Goal: Task Accomplishment & Management: Manage account settings

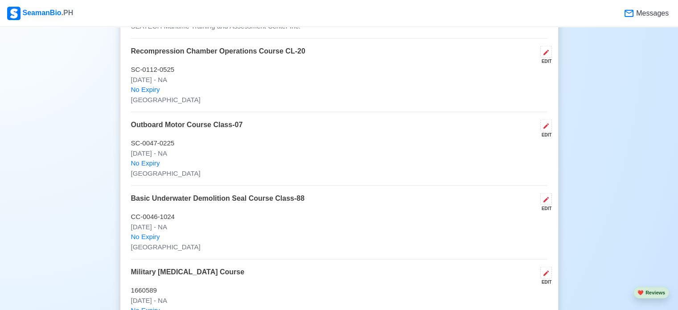
scroll to position [1795, 0]
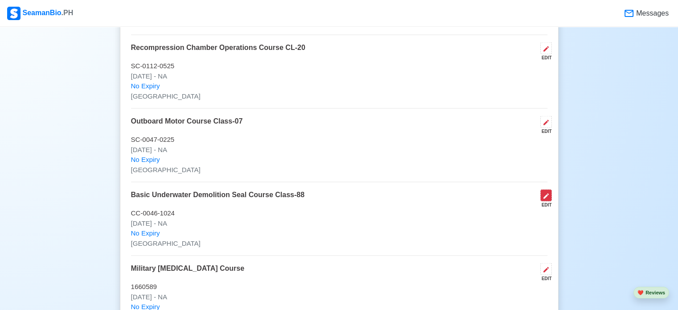
click at [545, 189] on button at bounding box center [546, 195] width 12 height 12
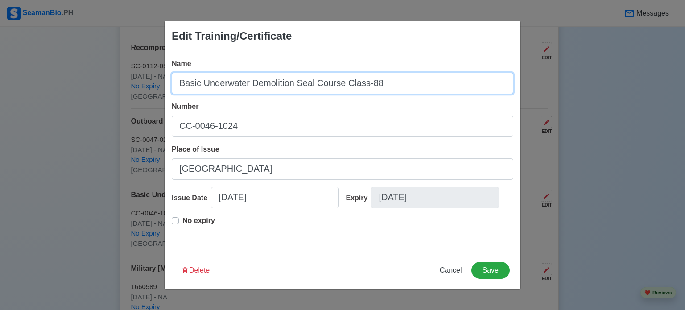
click at [426, 86] on input "Basic Underwater Demolition Seal Course Class-88" at bounding box center [343, 83] width 342 height 21
click at [375, 85] on input "Basic Underwater Demolition Seal Course Class-88(Philippine Navy Seal)" at bounding box center [343, 83] width 342 height 21
drag, startPoint x: 460, startPoint y: 85, endPoint x: 382, endPoint y: 93, distance: 78.8
click at [382, 93] on input "Basic Underwater Demolition Seal Course Class-88 (Philippine Navy Seal)" at bounding box center [343, 83] width 342 height 21
click at [464, 85] on input "Basic Underwater Demolition Seal Course Class-88 (Philippine Navy Seal)" at bounding box center [343, 83] width 342 height 21
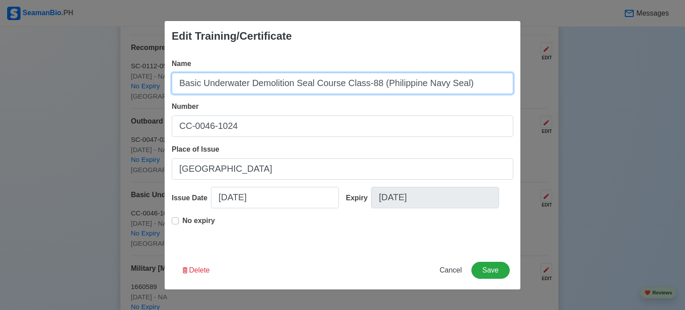
click at [461, 87] on input "Basic Underwater Demolition Seal Course Class-88 (Philippine Navy Seal)" at bounding box center [343, 83] width 342 height 21
click at [380, 85] on input "Basic Underwater Demolition Seal Course Class-88 (PHILIPPINE NAVY SEAL)" at bounding box center [343, 83] width 342 height 21
type input "Basic Underwater Demolition Seal Course Class-88 (PHILIPPINE NAVY SEAL)"
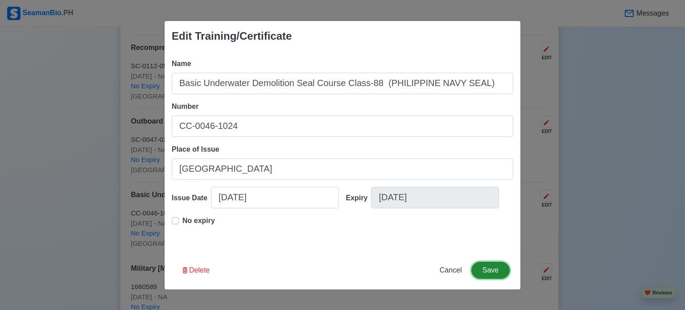
click at [496, 265] on button "Save" at bounding box center [490, 270] width 38 height 17
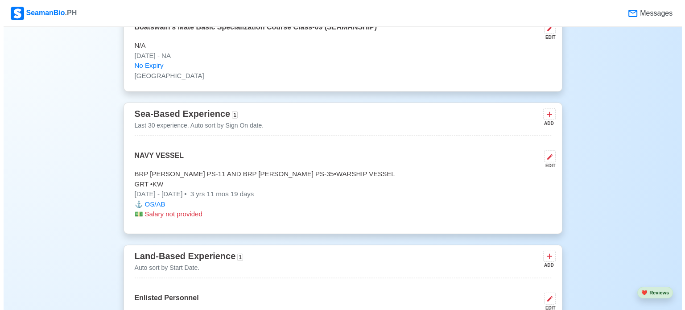
scroll to position [2113, 0]
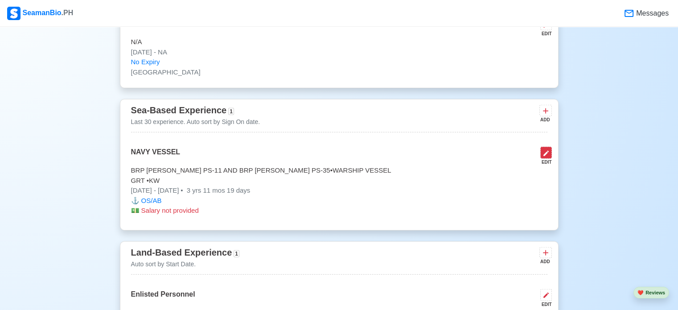
click at [551, 148] on button at bounding box center [546, 153] width 12 height 12
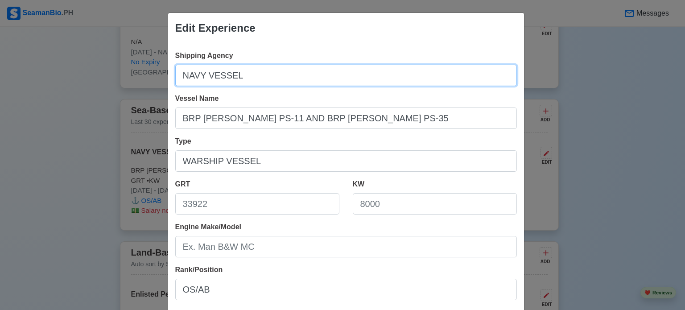
click at [202, 78] on input "NAVY VESSEL" at bounding box center [346, 75] width 342 height 21
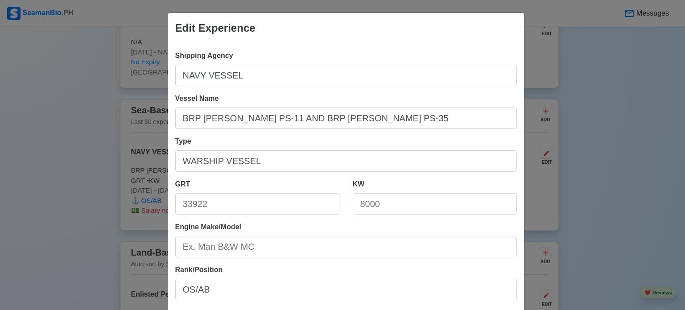
click at [663, 115] on div "Edit Experience Shipping Agency NAVY VESSEL Vessel Name BRP RAJAH HUMABON PS-11…" at bounding box center [342, 155] width 685 height 310
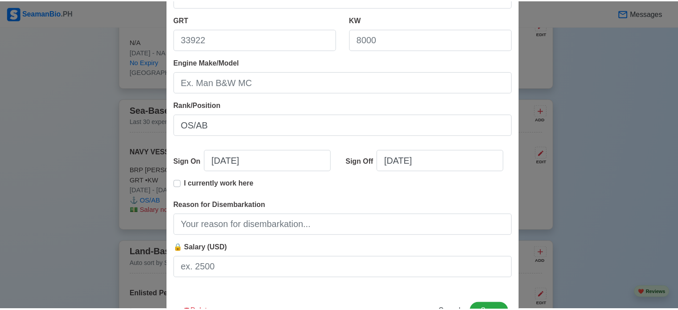
scroll to position [165, 0]
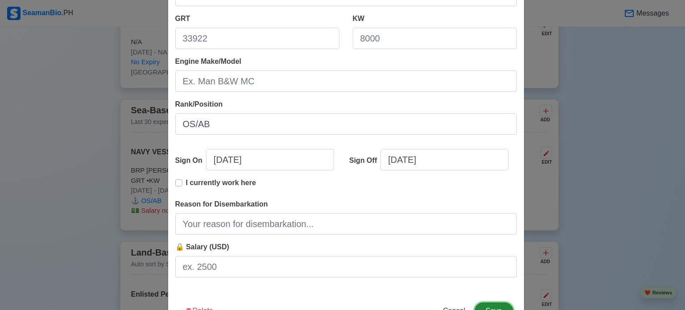
click at [480, 307] on button "Save" at bounding box center [493, 310] width 38 height 17
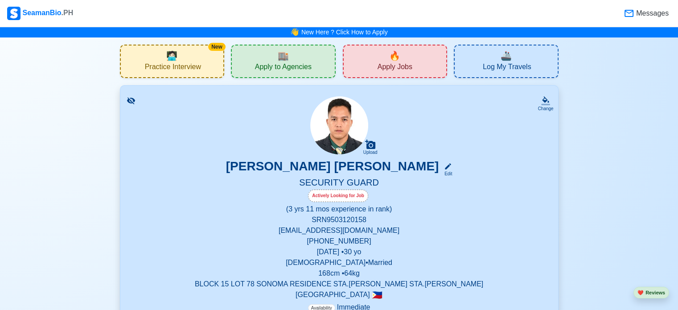
scroll to position [141, 0]
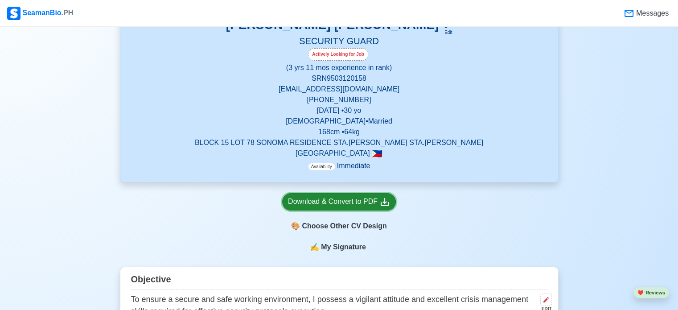
click at [352, 203] on div "Download & Convert to PDF" at bounding box center [339, 201] width 102 height 11
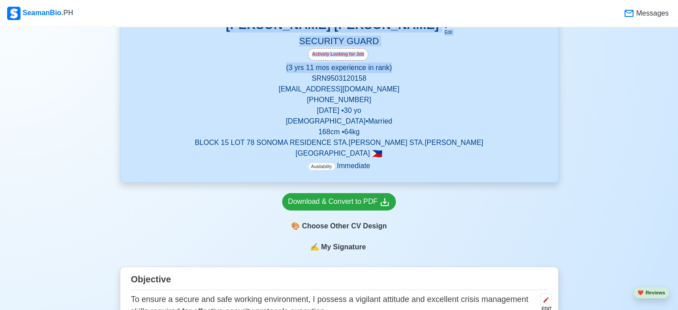
scroll to position [0, 0]
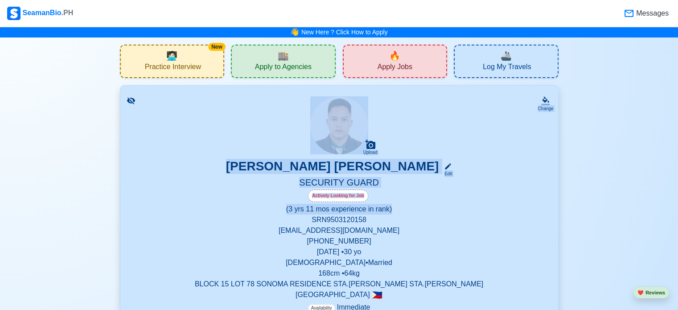
drag, startPoint x: 561, startPoint y: 67, endPoint x: 637, endPoint y: 94, distance: 81.0
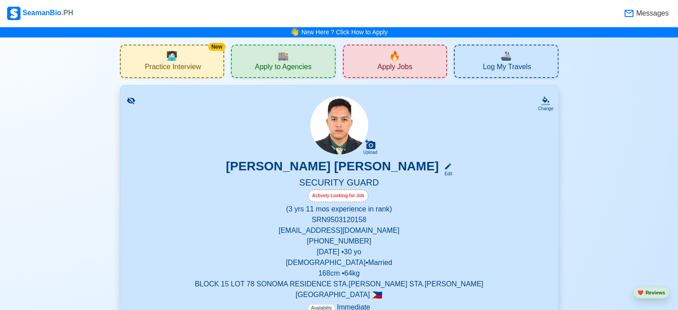
click at [444, 169] on icon at bounding box center [448, 166] width 8 height 8
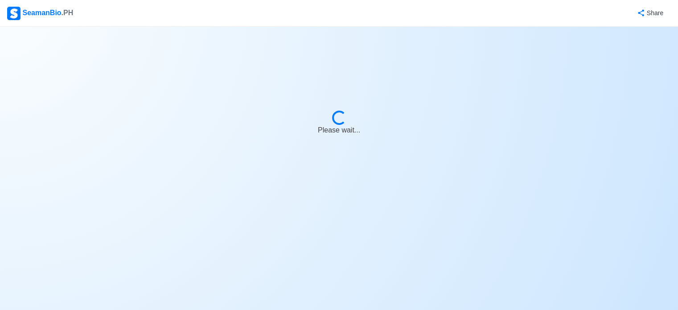
select select "Actively Looking for Job"
select select "Visible for Hiring"
select select "Married"
select select "[DEMOGRAPHIC_DATA]"
select select "PH"
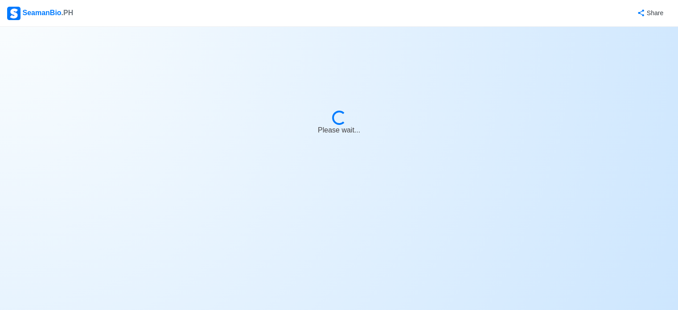
select select "3"
select select "11"
select select "4102416000000"
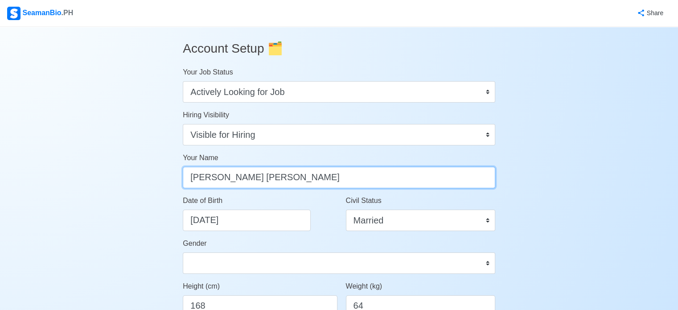
click at [235, 177] on input "[PERSON_NAME] [PERSON_NAME]" at bounding box center [339, 177] width 313 height 21
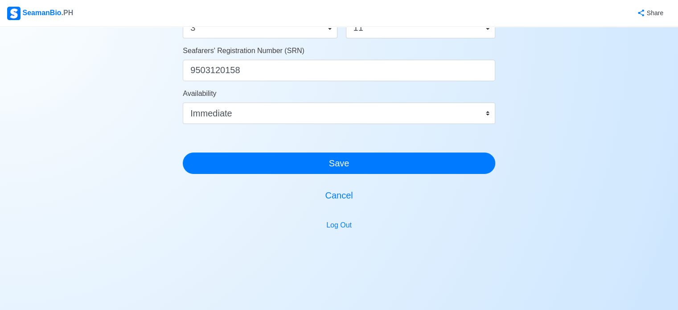
scroll to position [551, 0]
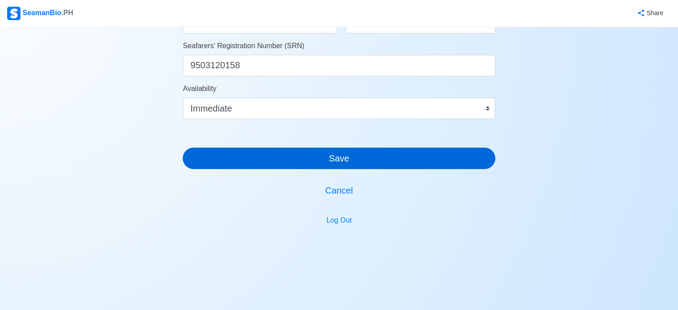
type input "[PERSON_NAME] [PERSON_NAME]"
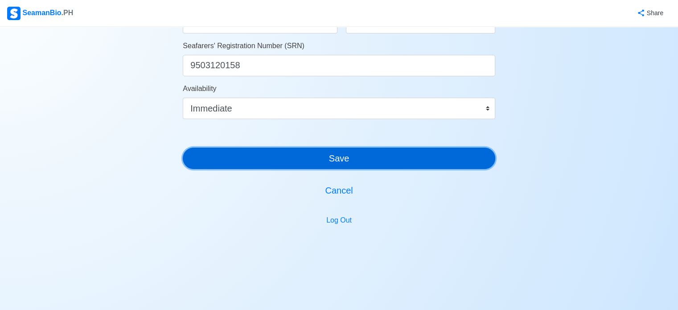
click at [448, 160] on button "Save" at bounding box center [339, 158] width 313 height 21
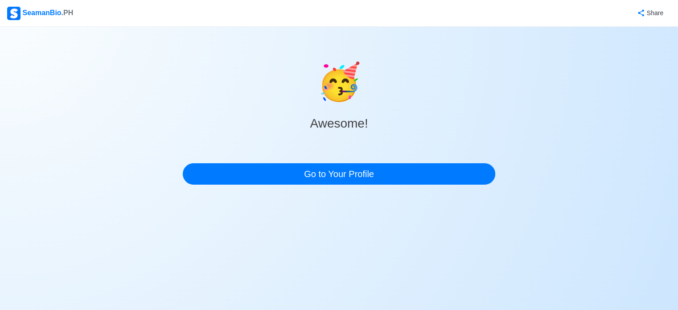
scroll to position [0, 0]
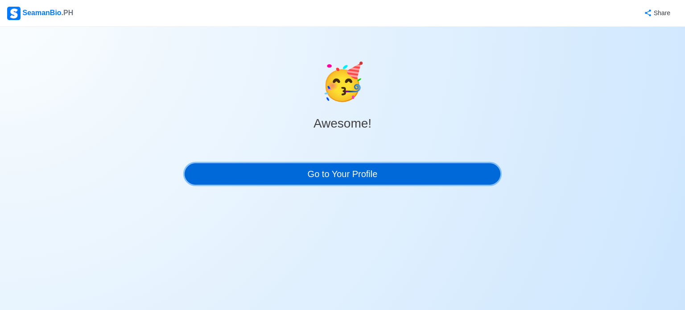
click at [442, 167] on link "Go to Your Profile" at bounding box center [343, 173] width 316 height 21
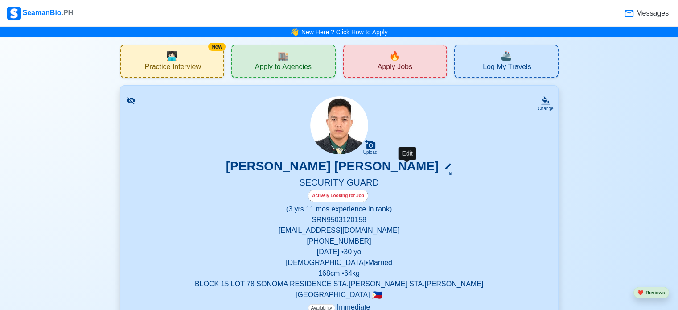
click at [444, 165] on icon at bounding box center [448, 166] width 8 height 8
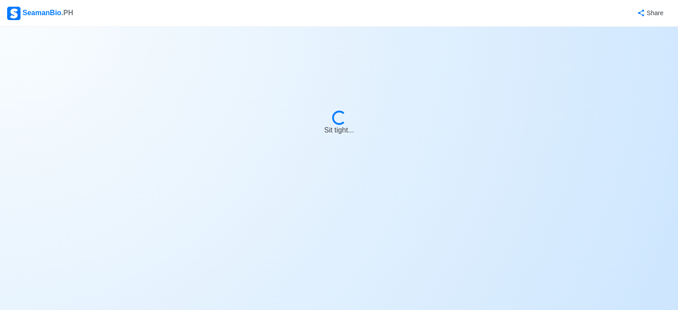
select select "Actively Looking for Job"
select select "Visible for Hiring"
select select "Married"
select select "[DEMOGRAPHIC_DATA]"
select select "PH"
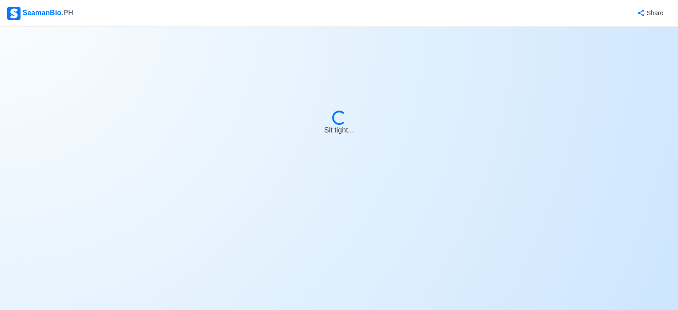
select select "3"
select select "11"
select select "4102416000000"
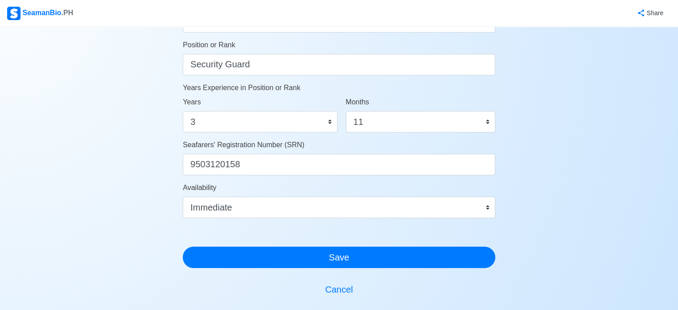
scroll to position [458, 0]
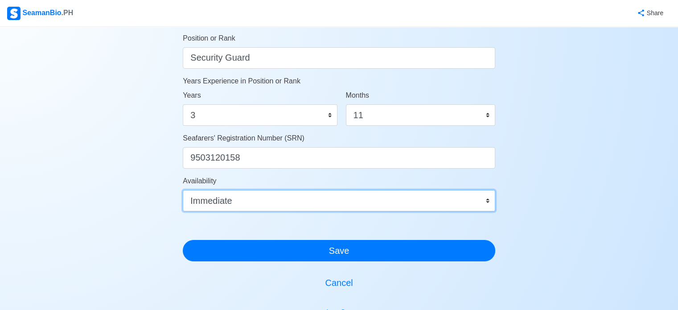
click at [488, 199] on select "Immediate [DATE] [DATE] [DATE] [DATE] [DATE] [DATE] [DATE] [DATE] [DATE]" at bounding box center [339, 200] width 313 height 21
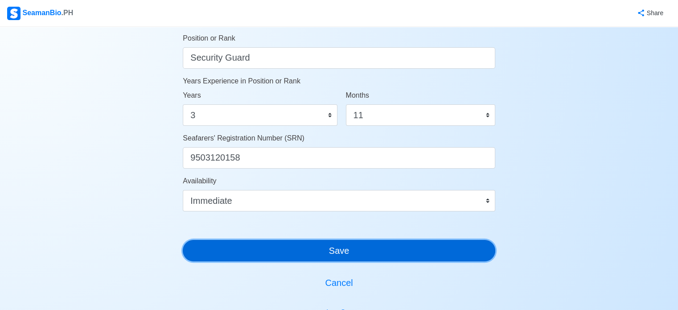
click at [390, 251] on button "Save" at bounding box center [339, 250] width 313 height 21
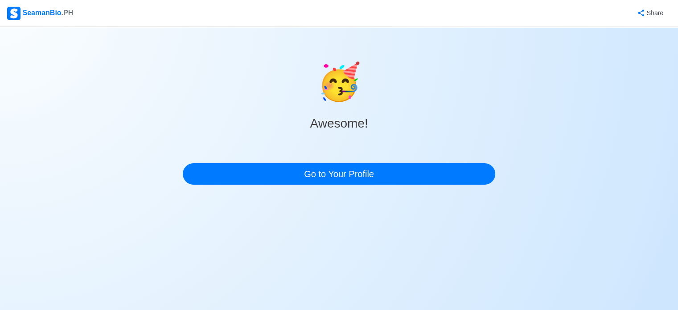
scroll to position [0, 0]
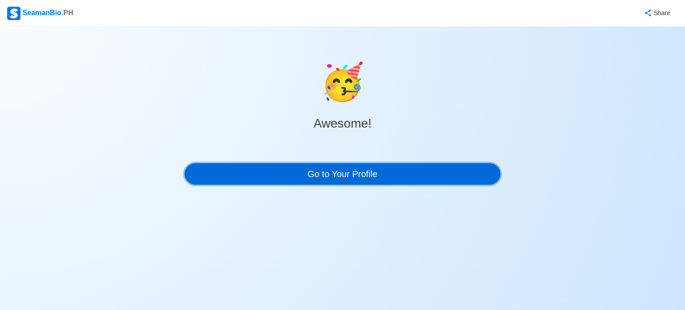
click at [364, 179] on link "Go to Your Profile" at bounding box center [343, 173] width 316 height 21
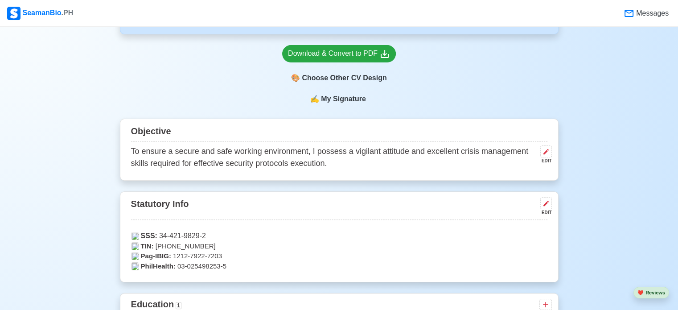
scroll to position [246, 0]
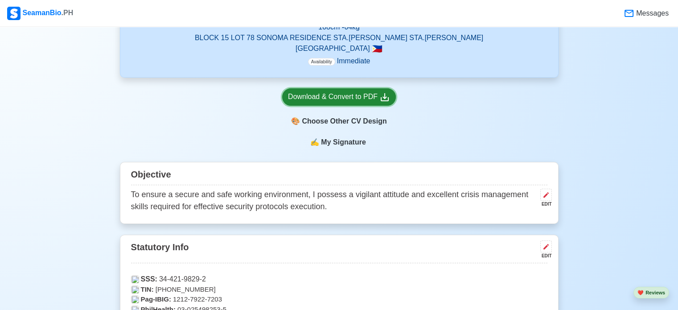
click at [362, 103] on div "Download & Convert to PDF" at bounding box center [339, 96] width 102 height 11
